Goal: Book appointment/travel/reservation

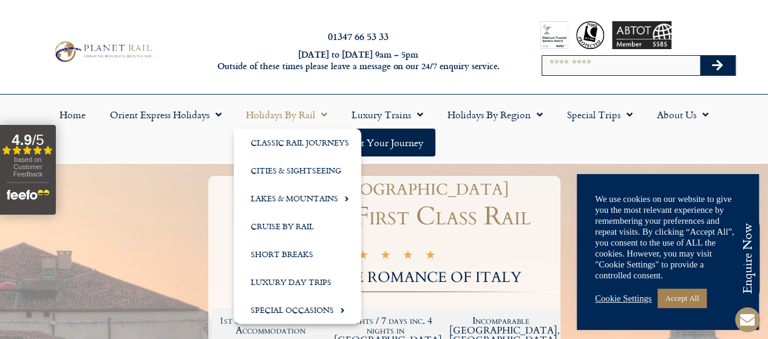
click at [293, 113] on link "Holidays by Rail" at bounding box center [287, 115] width 106 height 28
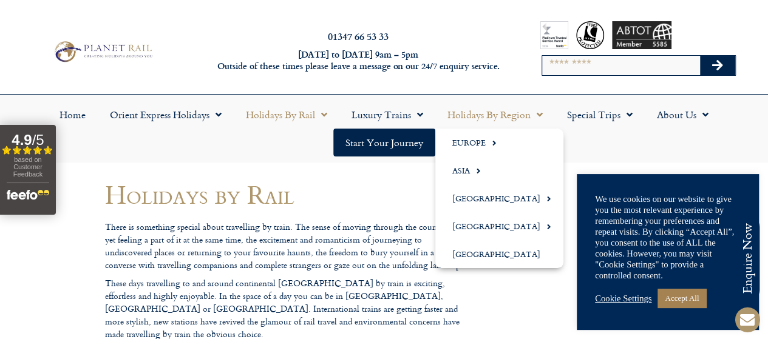
click at [540, 121] on span "Menu" at bounding box center [536, 115] width 12 height 22
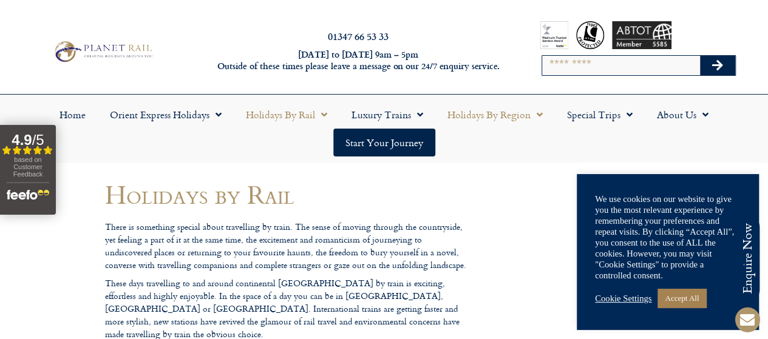
click at [540, 121] on span "Menu" at bounding box center [536, 115] width 12 height 22
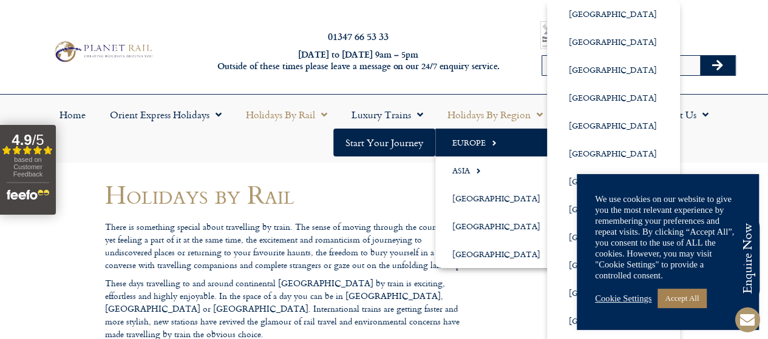
click at [493, 146] on span "Menu" at bounding box center [491, 143] width 11 height 20
click at [588, 290] on link "[GEOGRAPHIC_DATA]" at bounding box center [613, 293] width 133 height 28
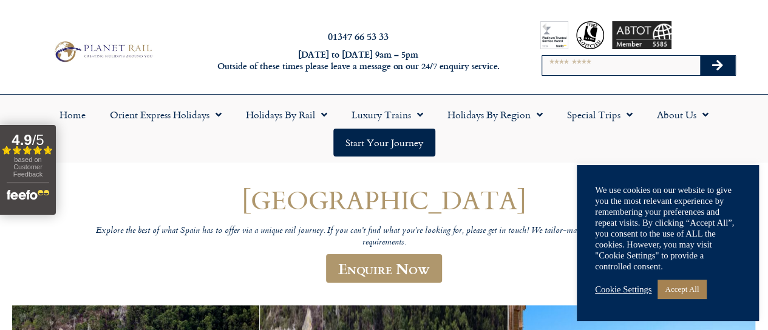
drag, startPoint x: 744, startPoint y: 1, endPoint x: 235, endPoint y: 184, distance: 540.4
